Goal: Find specific page/section: Find specific page/section

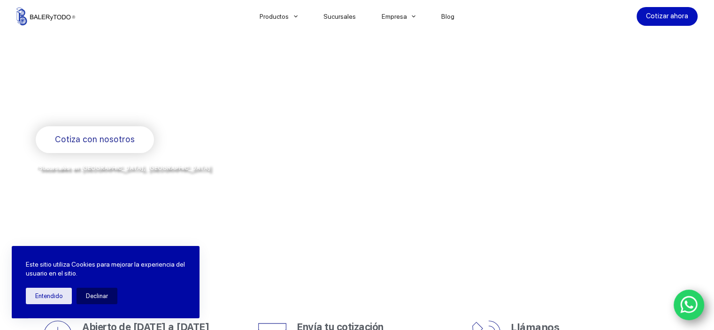
scroll to position [188, 0]
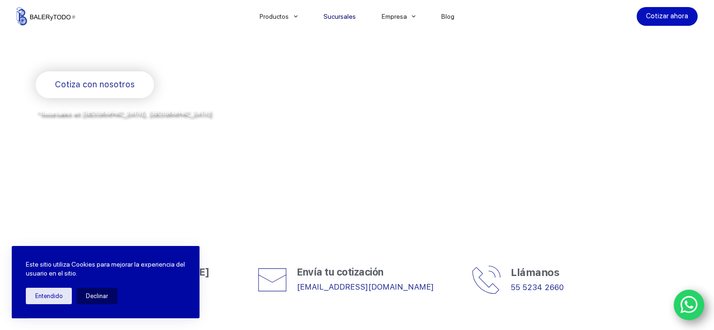
click at [344, 16] on link "Sucursales" at bounding box center [339, 16] width 58 height 0
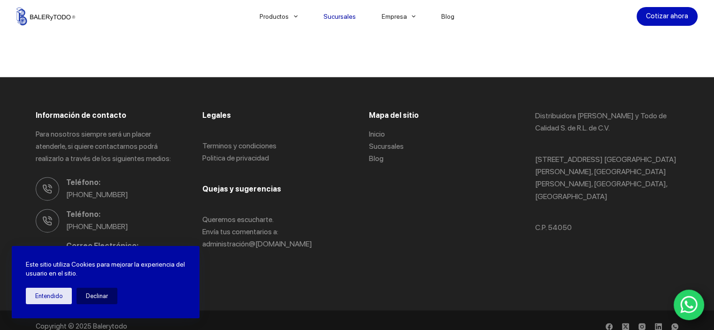
scroll to position [1314, 0]
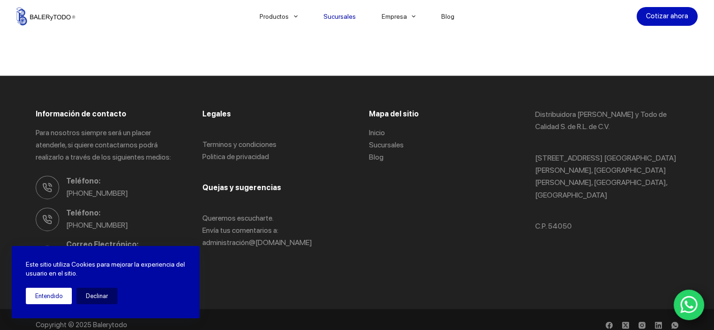
click at [64, 293] on button "Entendido" at bounding box center [49, 296] width 46 height 16
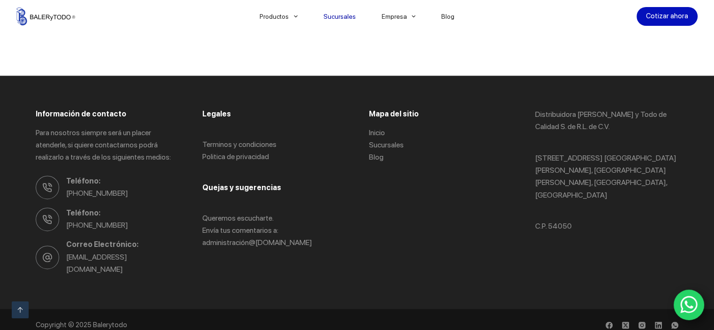
click at [712, 314] on div "Copyright © 2025 Balerytodo" at bounding box center [357, 325] width 714 height 33
click at [689, 315] on link "WhatsApp" at bounding box center [689, 305] width 31 height 31
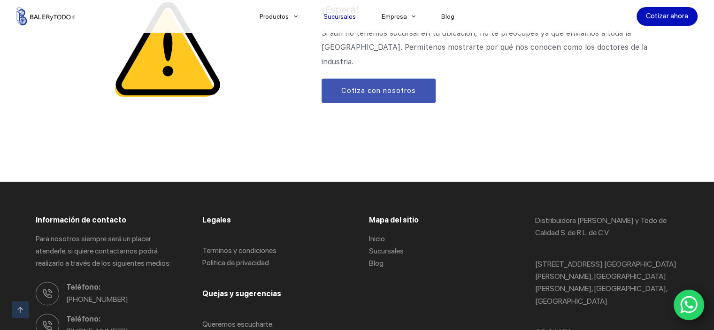
scroll to position [1079, 0]
